Goal: Check status: Check status

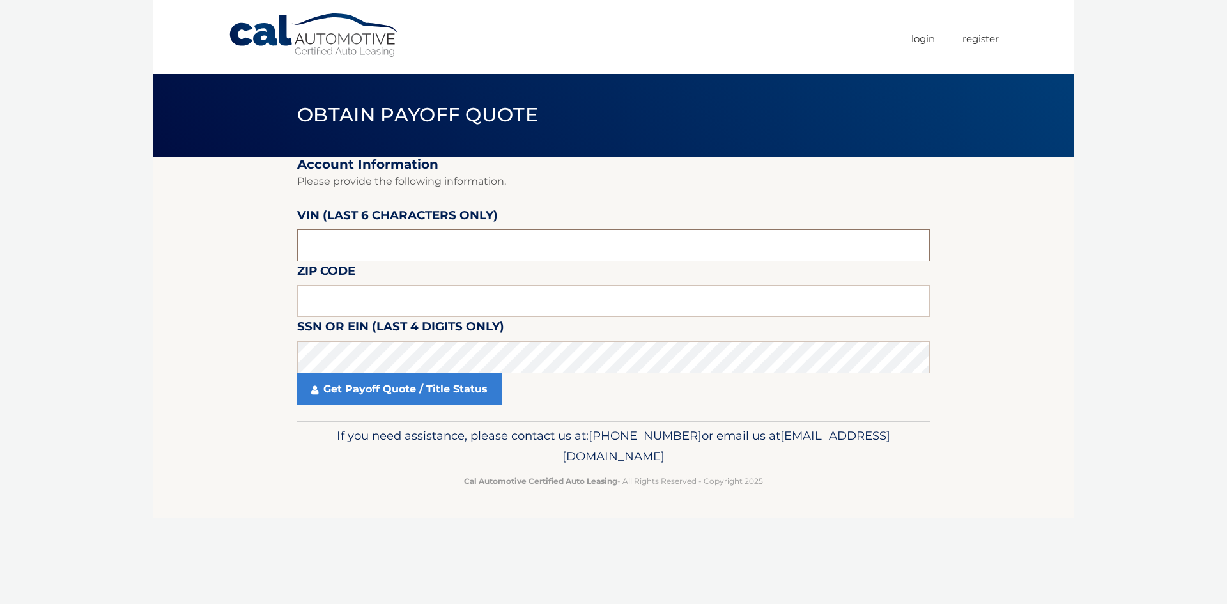
click at [338, 245] on input "text" at bounding box center [613, 246] width 633 height 32
type input "RC2274"
type input "18332"
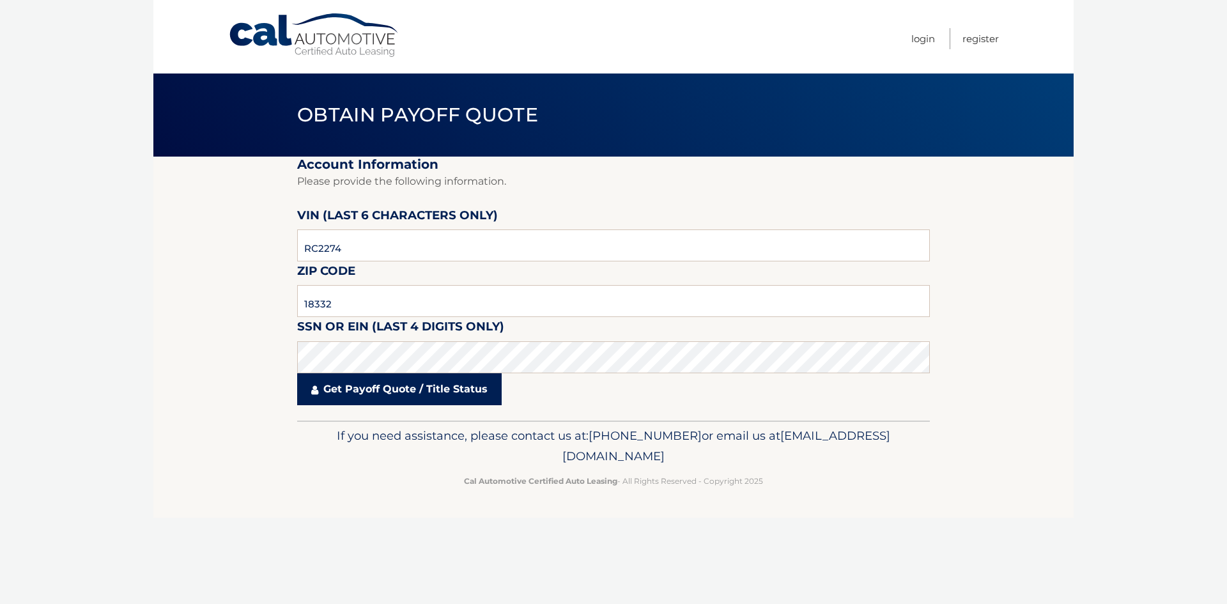
click at [365, 386] on link "Get Payoff Quote / Title Status" at bounding box center [399, 389] width 205 height 32
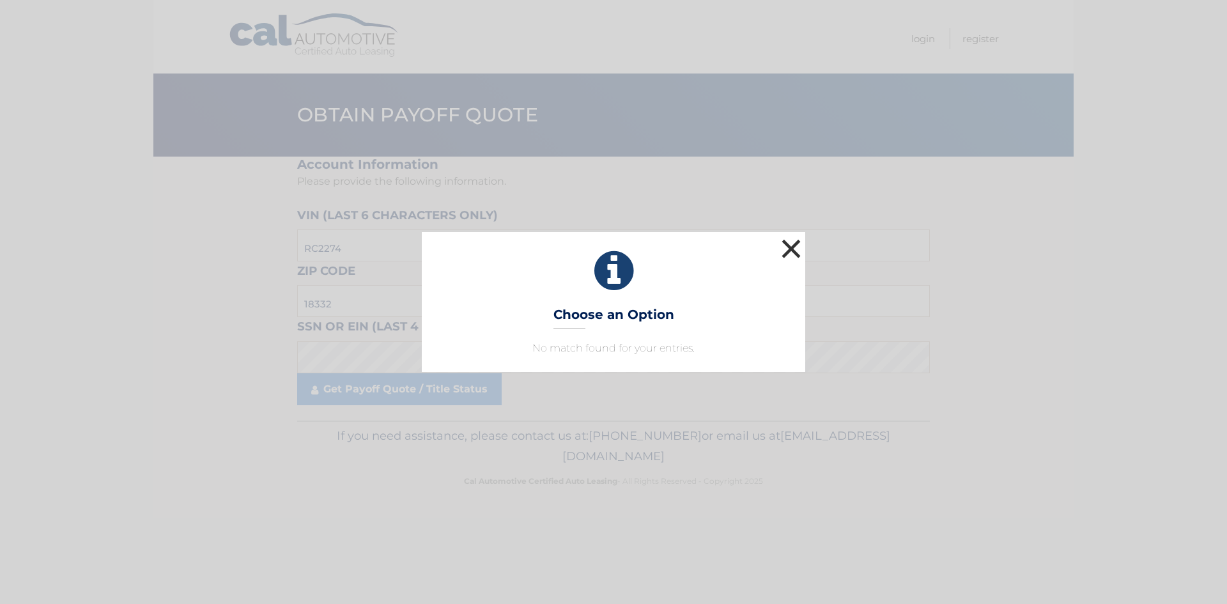
click at [789, 250] on button "×" at bounding box center [792, 249] width 26 height 26
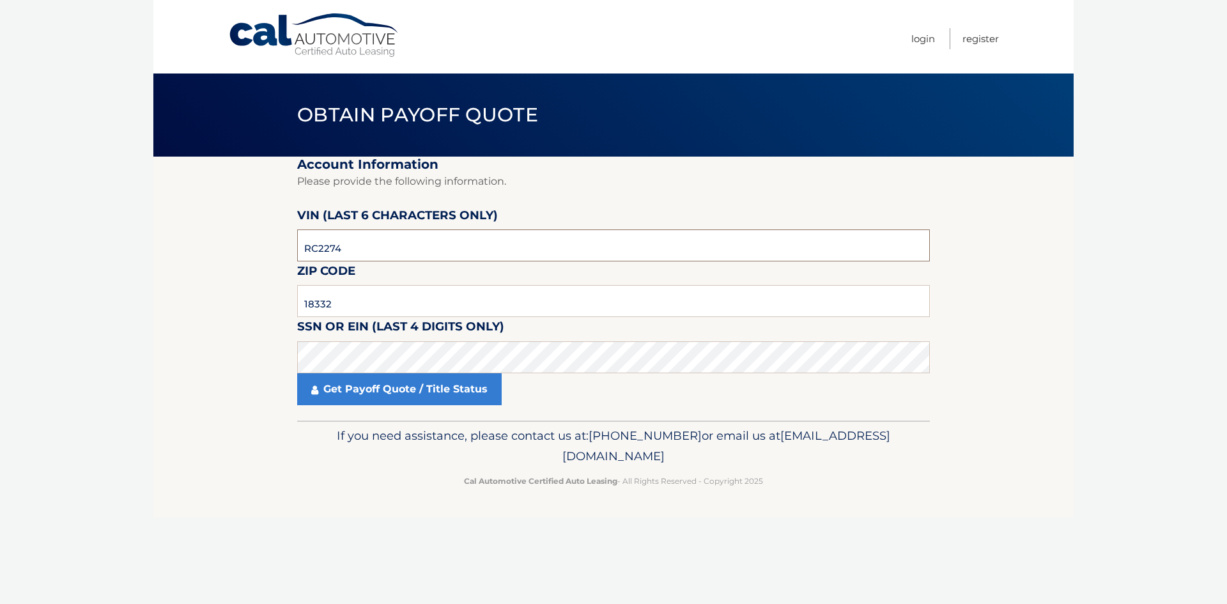
click at [347, 249] on input "RC2274" at bounding box center [613, 246] width 633 height 32
type input "R*****"
type input "227492"
click at [431, 391] on link "Get Payoff Quote / Title Status" at bounding box center [399, 389] width 205 height 32
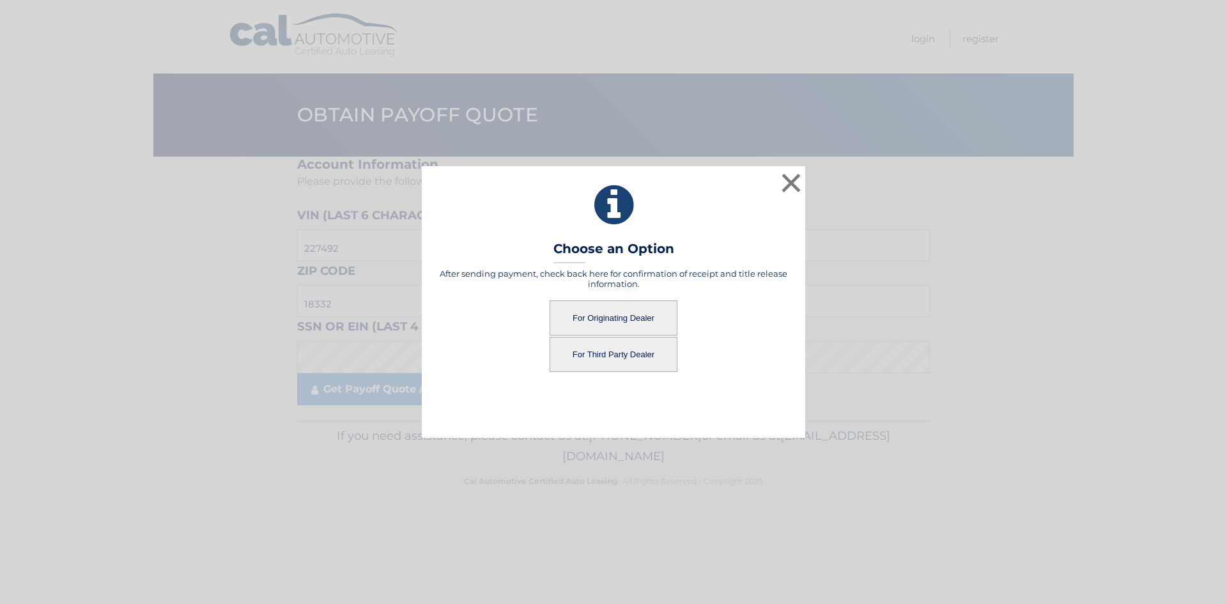
click at [620, 318] on button "For Originating Dealer" at bounding box center [614, 317] width 128 height 35
click at [611, 319] on button "For Originating Dealer" at bounding box center [614, 317] width 128 height 35
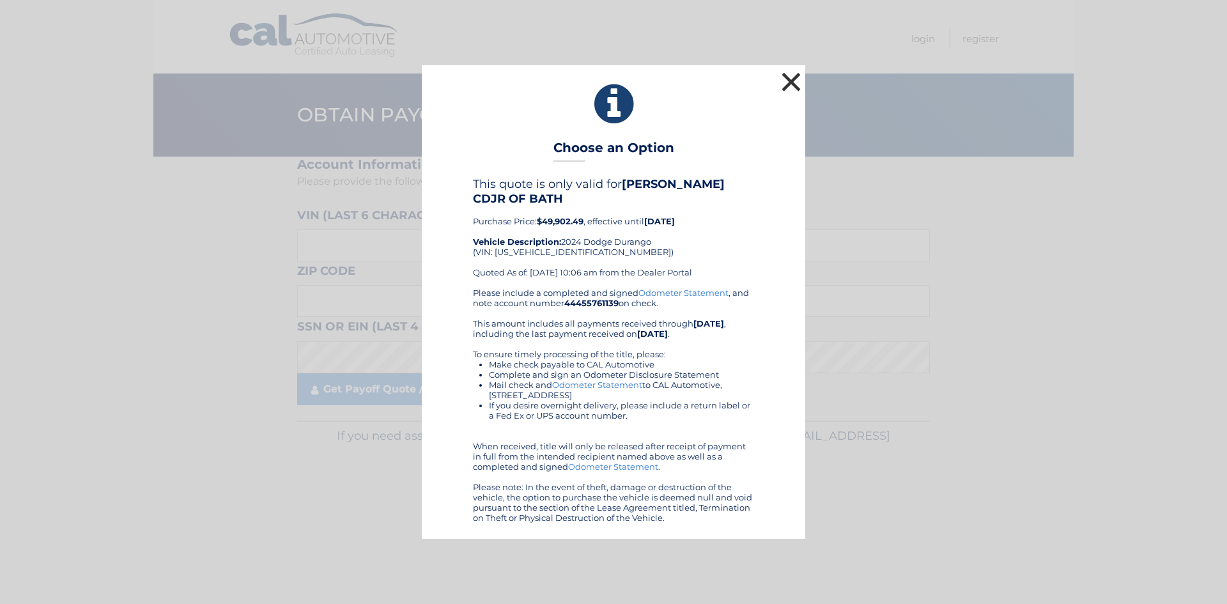
click at [798, 77] on button "×" at bounding box center [792, 82] width 26 height 26
